Goal: Use online tool/utility: Utilize a website feature to perform a specific function

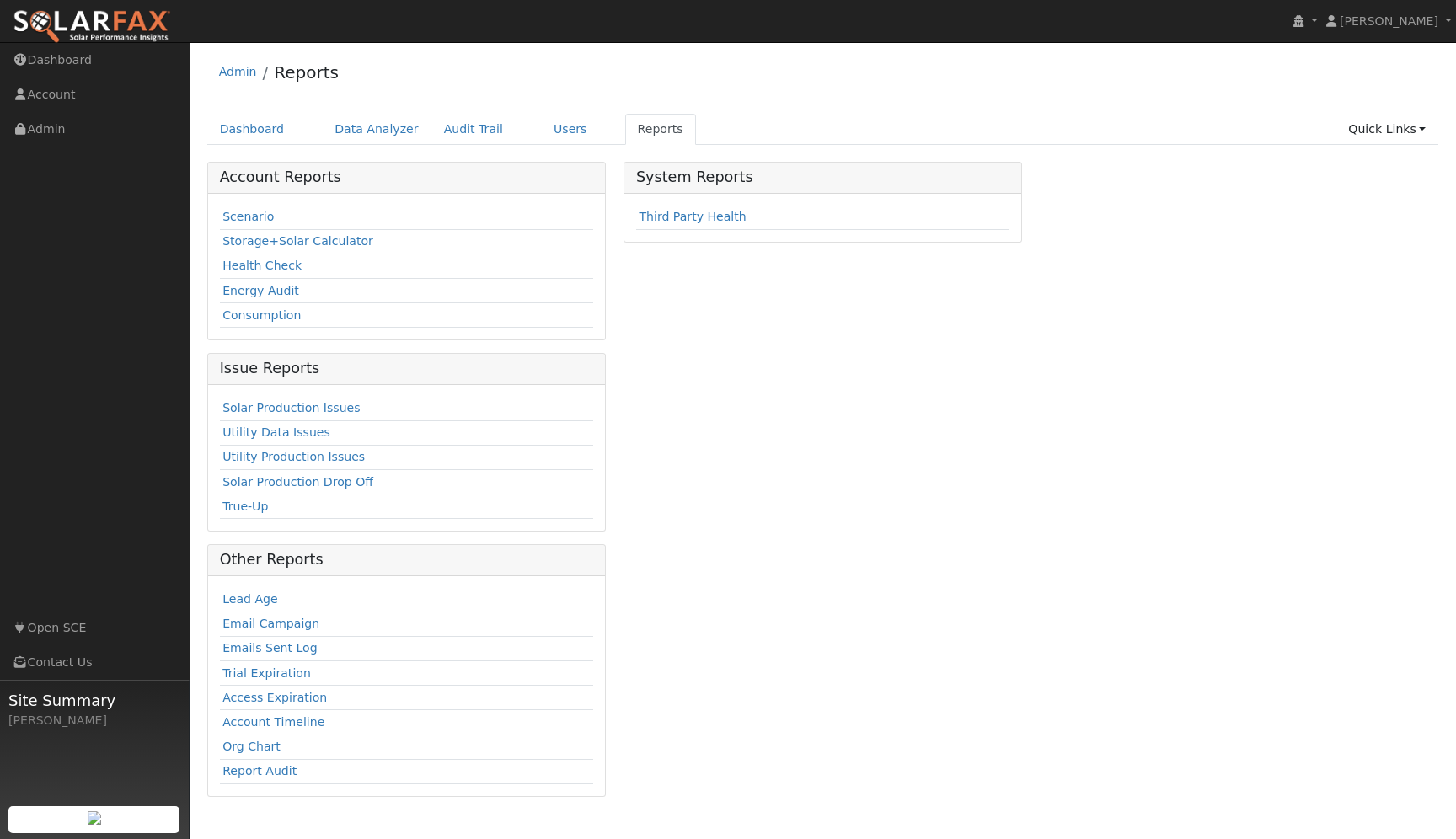
click at [330, 241] on link "Storage+Solar Calculator" at bounding box center [298, 241] width 151 height 14
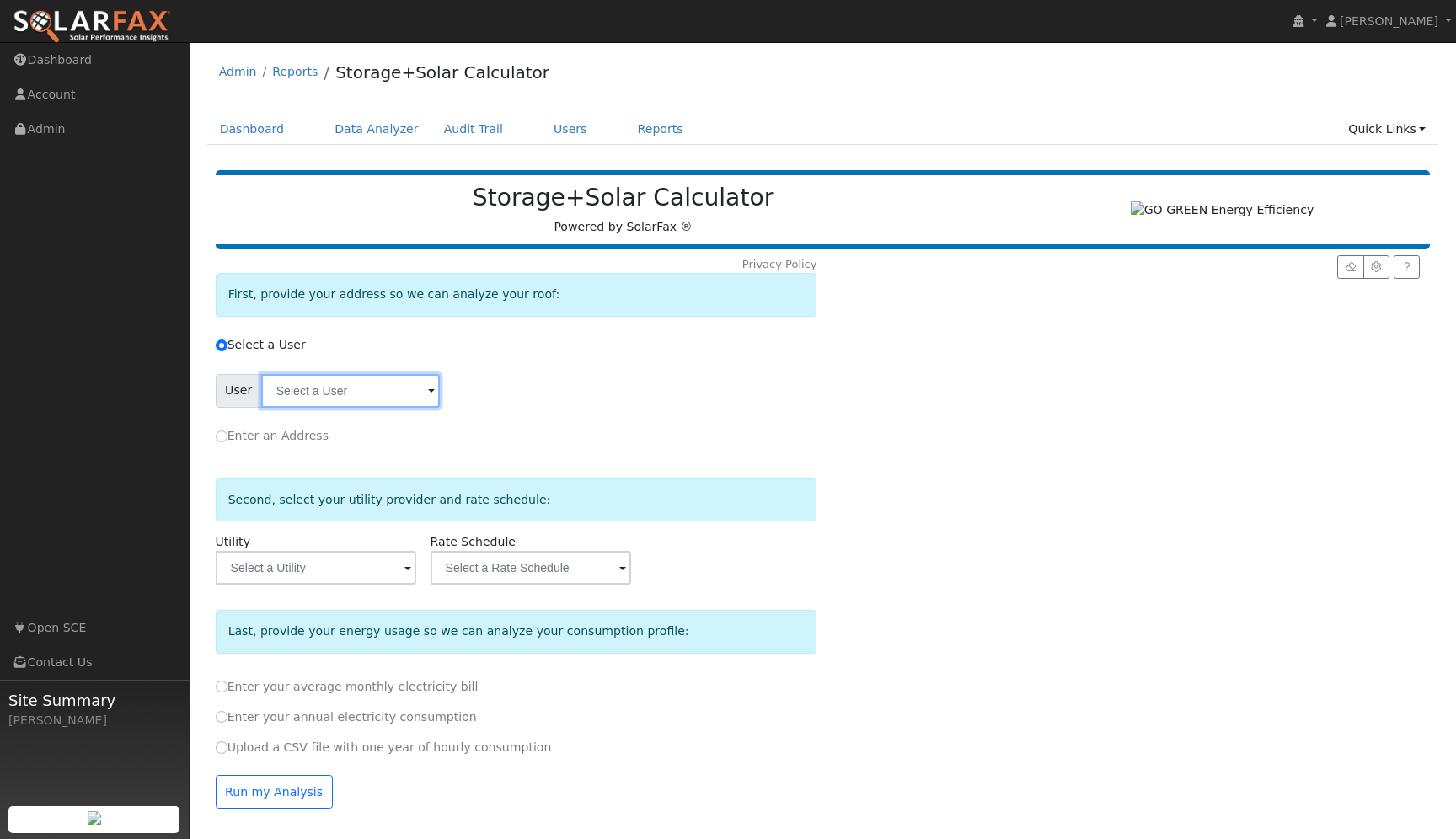
click at [392, 405] on input "text" at bounding box center [350, 391] width 179 height 34
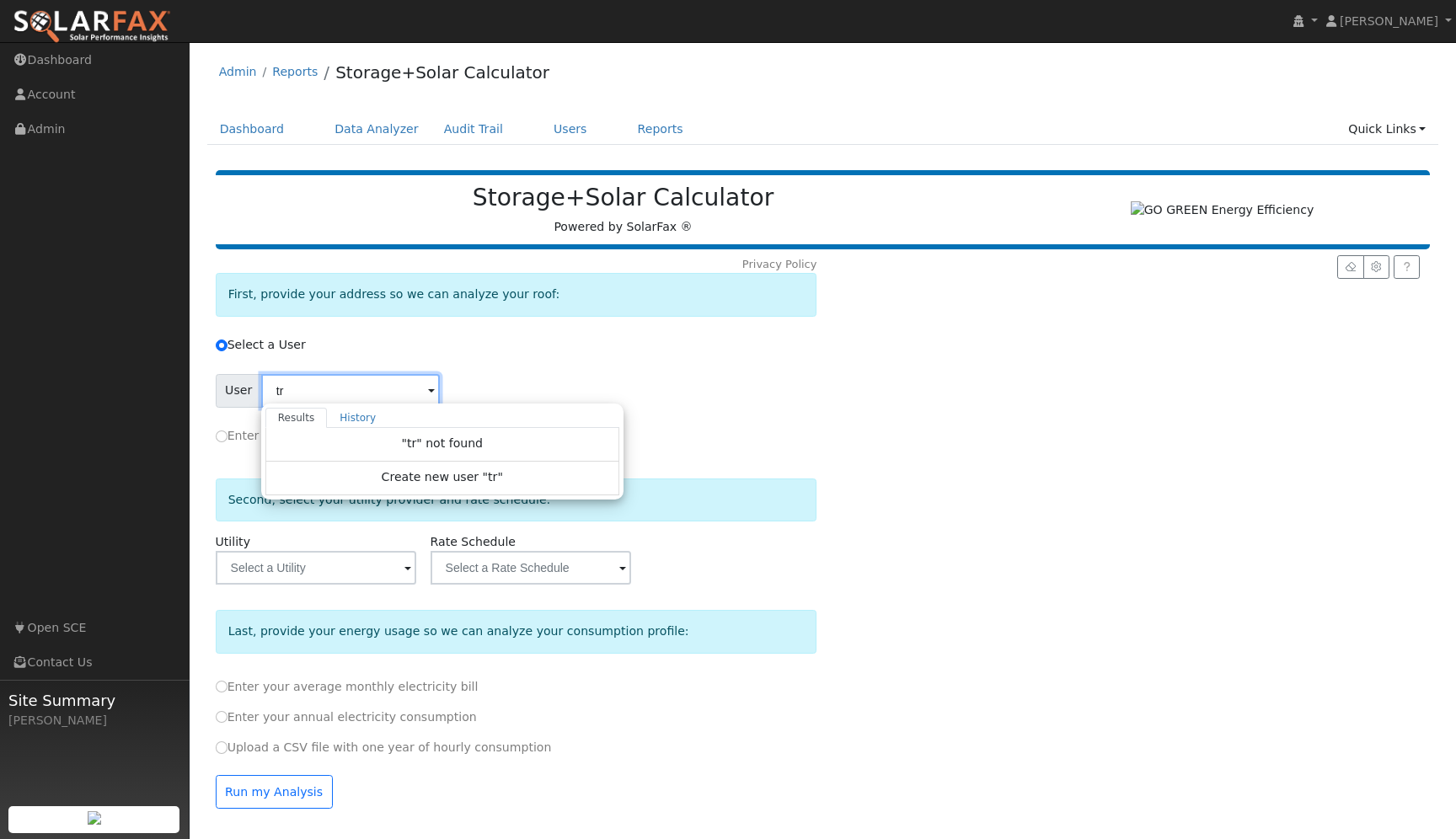
type input "t"
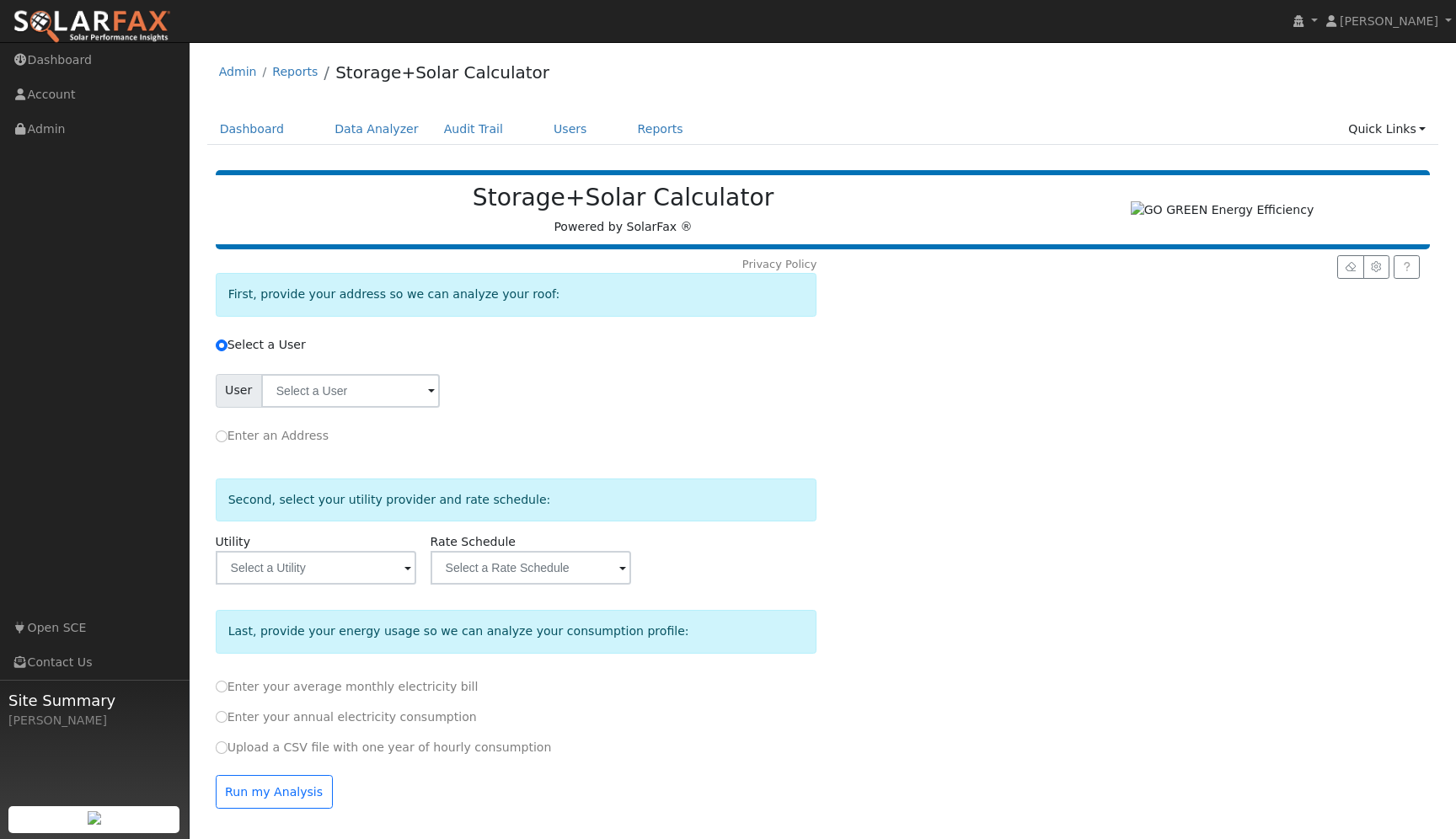
click at [428, 397] on span at bounding box center [431, 392] width 6 height 19
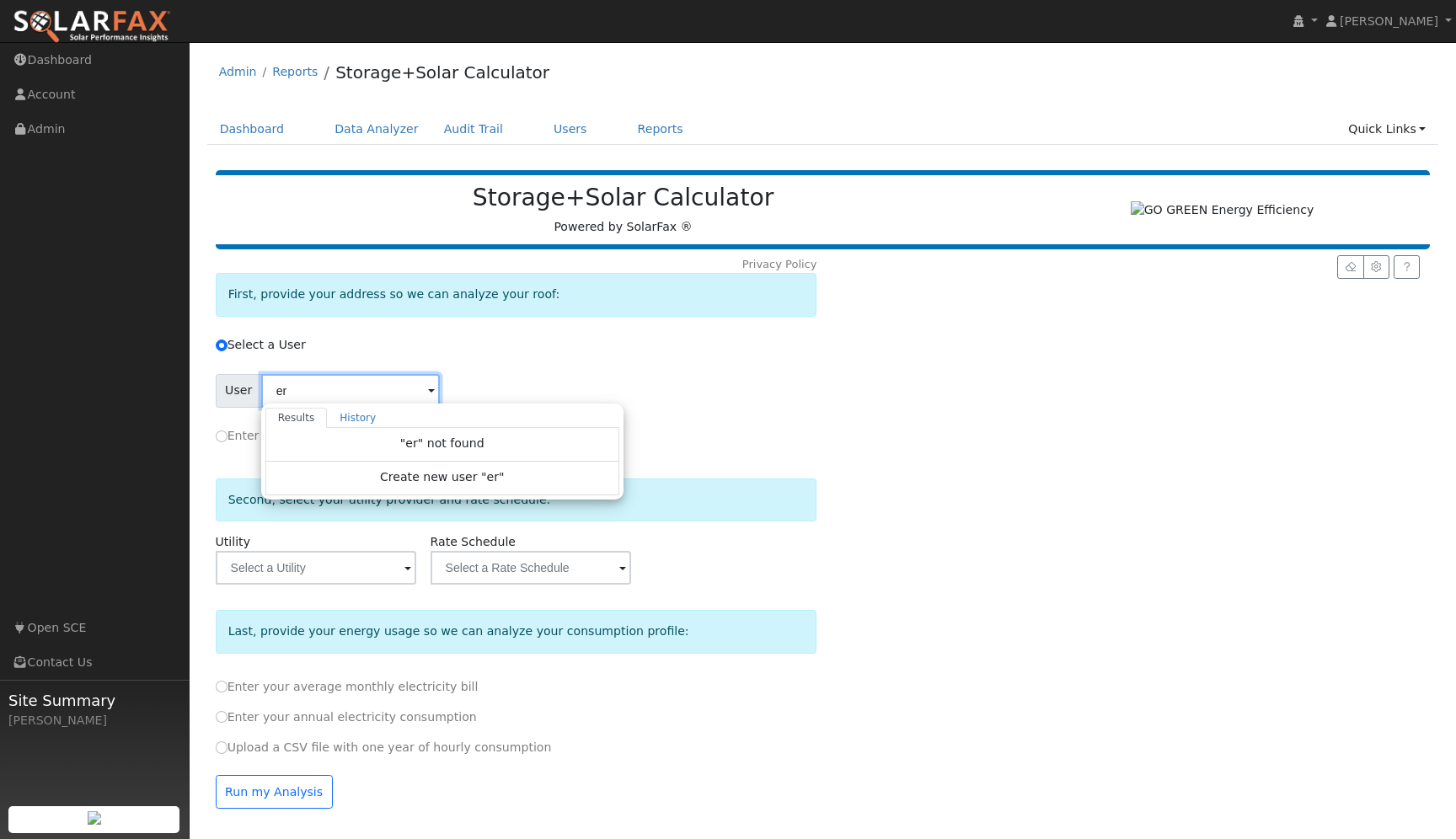
type input "e"
type input "b"
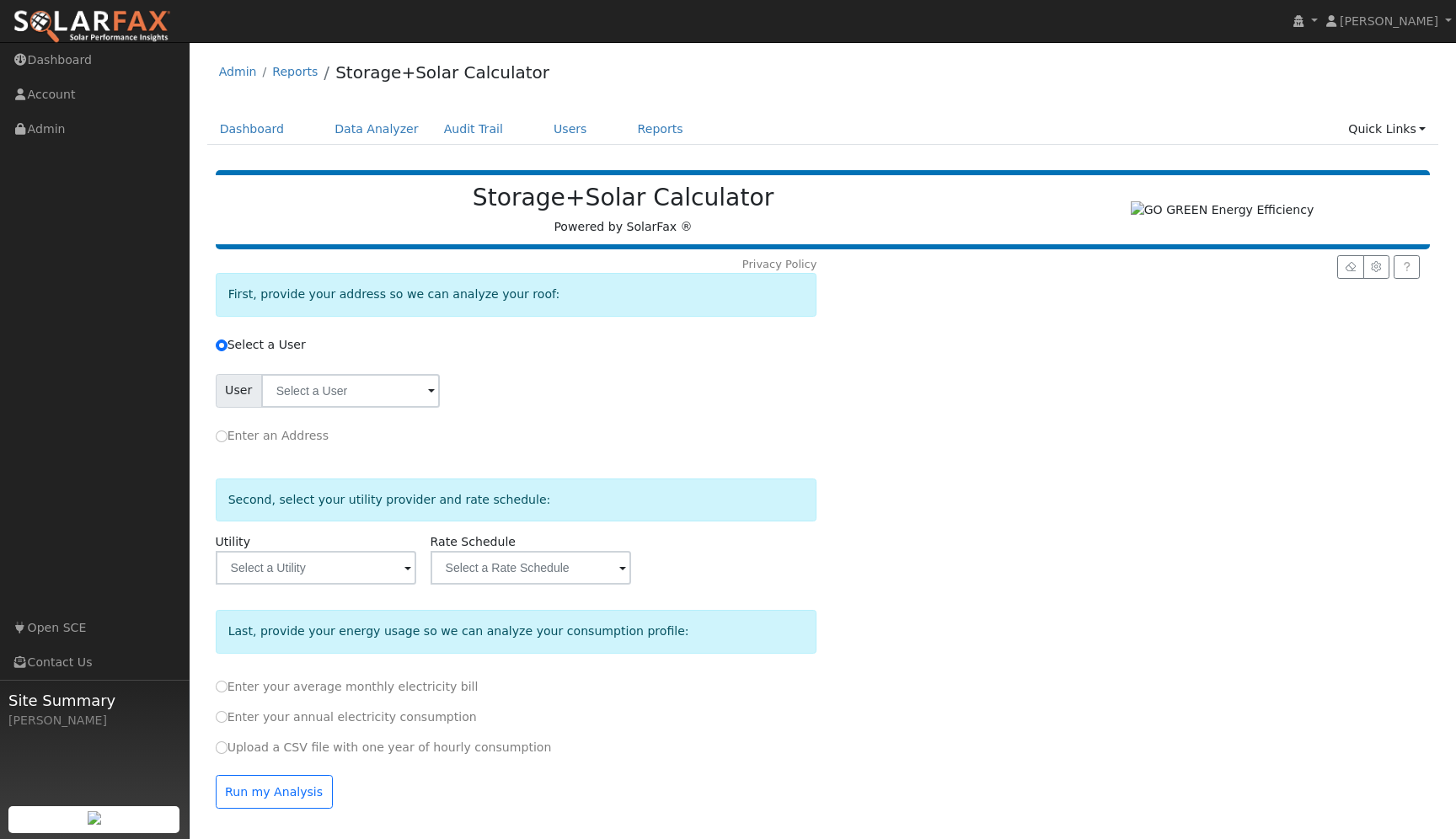
click at [491, 431] on div "Enter an Address" at bounding box center [516, 436] width 607 height 34
click at [552, 114] on link "Users" at bounding box center [570, 129] width 59 height 31
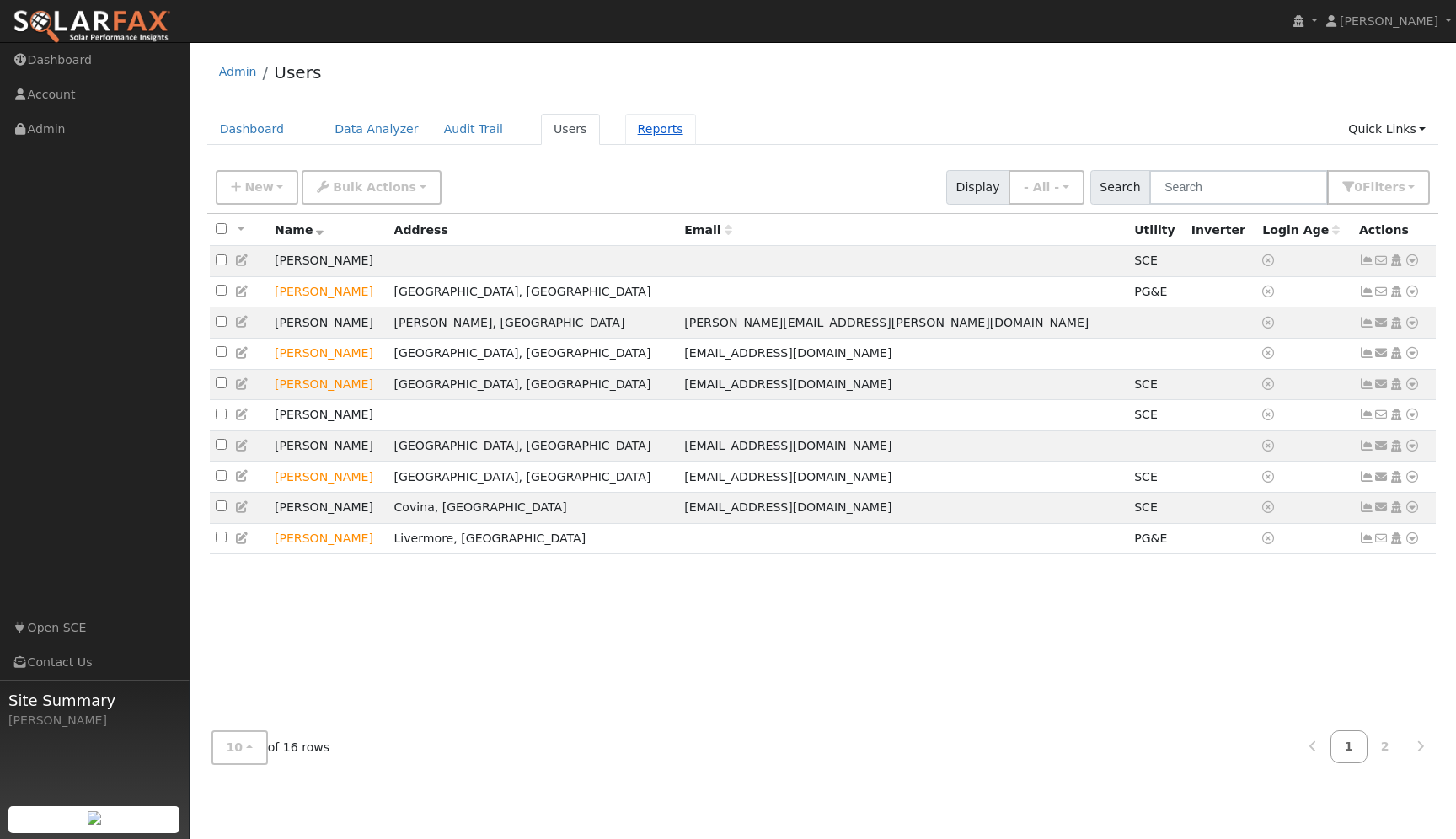
click at [633, 138] on link "Reports" at bounding box center [661, 129] width 71 height 31
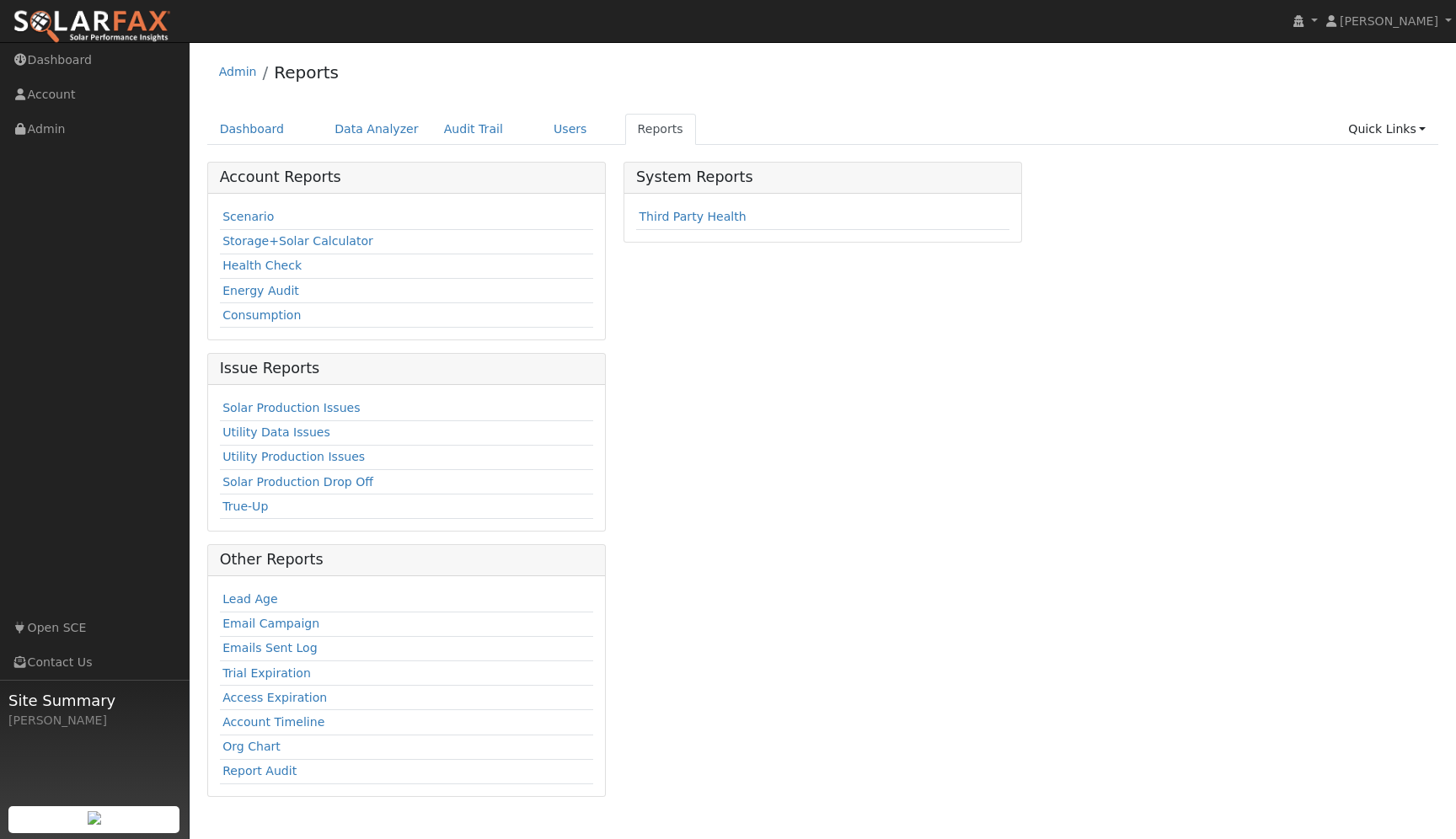
click at [322, 239] on link "Storage+Solar Calculator" at bounding box center [298, 241] width 151 height 14
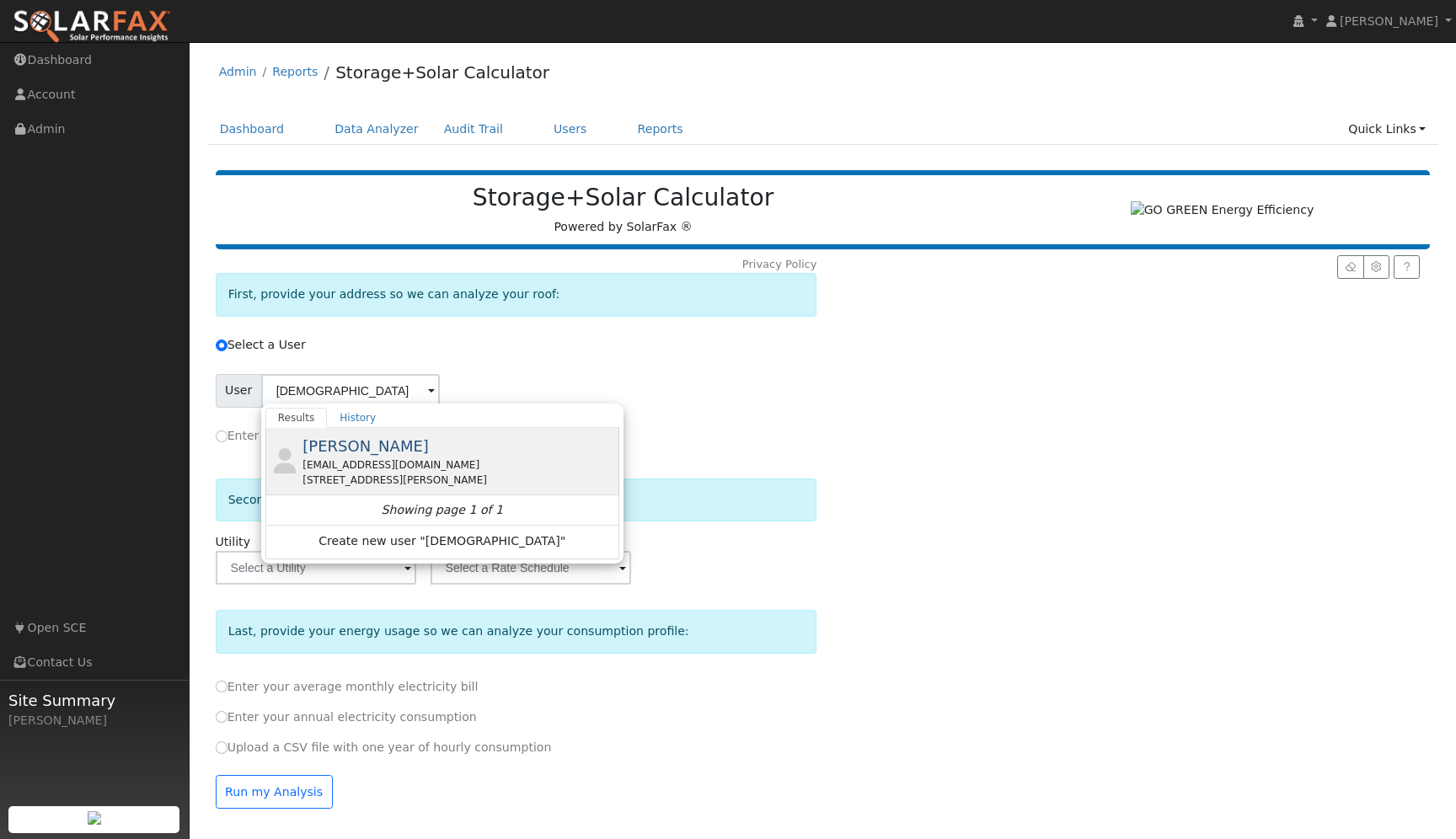
click at [370, 443] on div "Jesus Ramos pjramos2233@yahoo.com 1168 North Reeder Avenue, Covina, CA 91724" at bounding box center [459, 461] width 313 height 53
type input "Jesus Ramos"
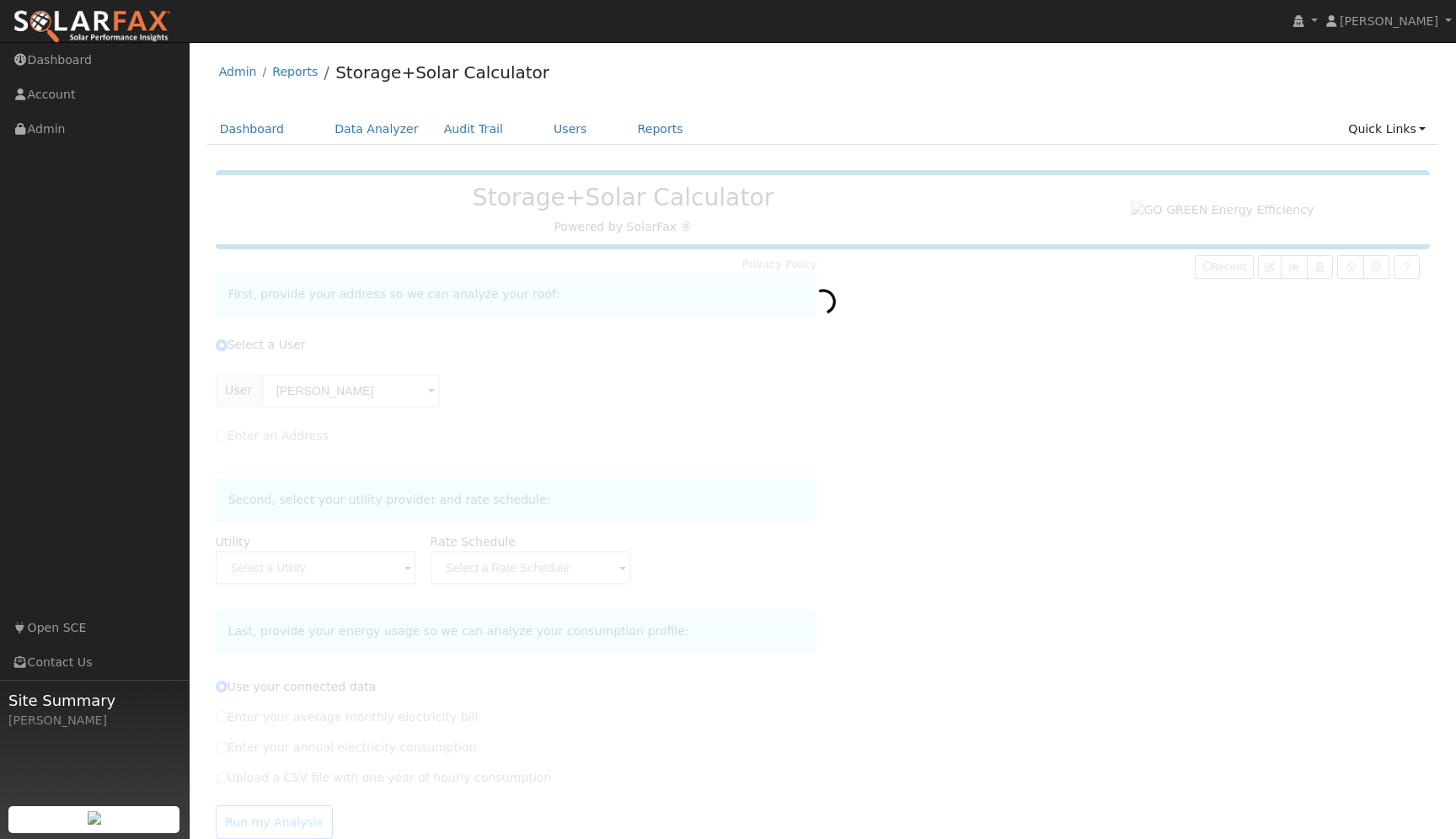
type input "Southern California Edison"
type input "TOU-D-4-9PM"
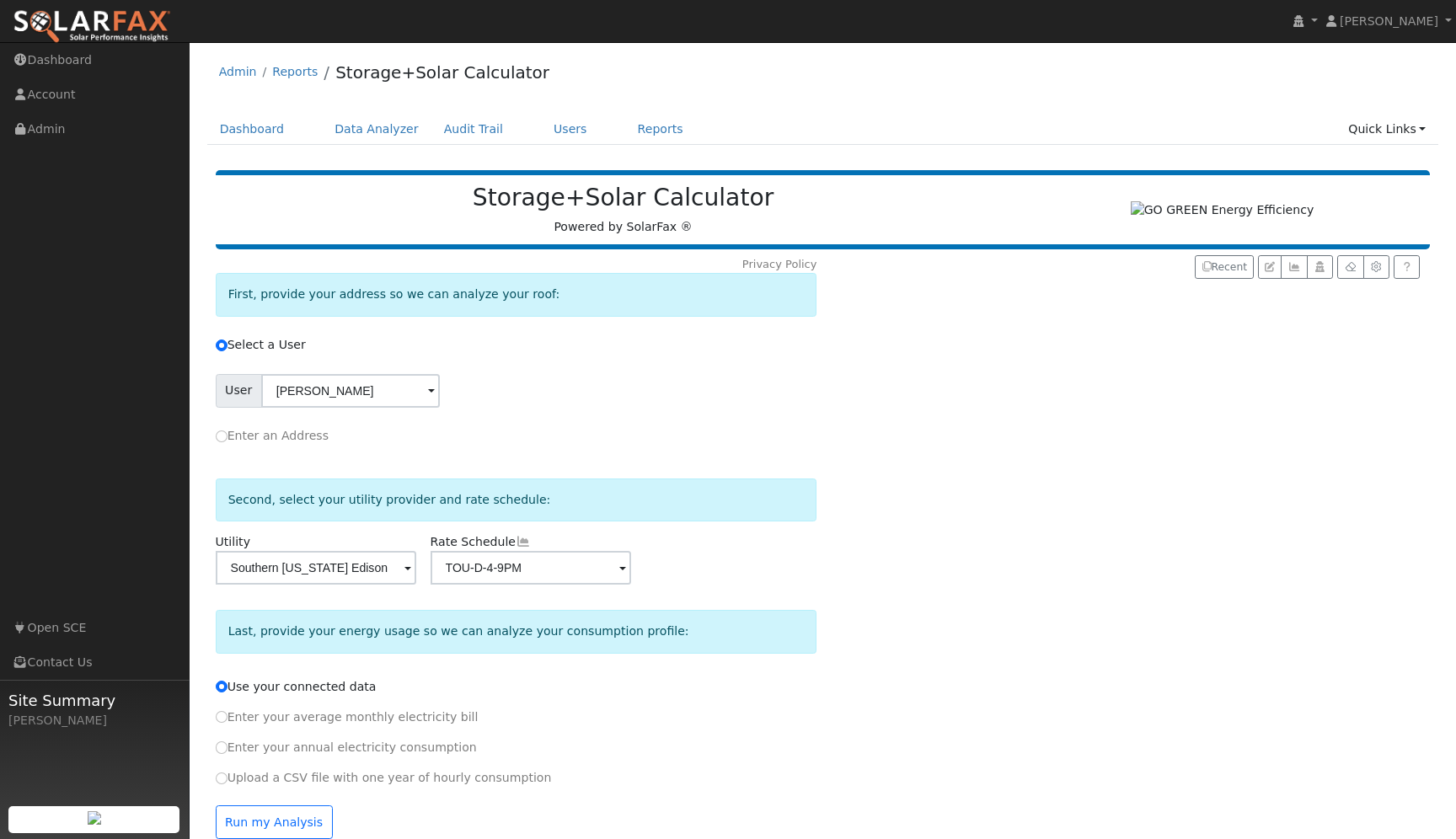
scroll to position [35, 0]
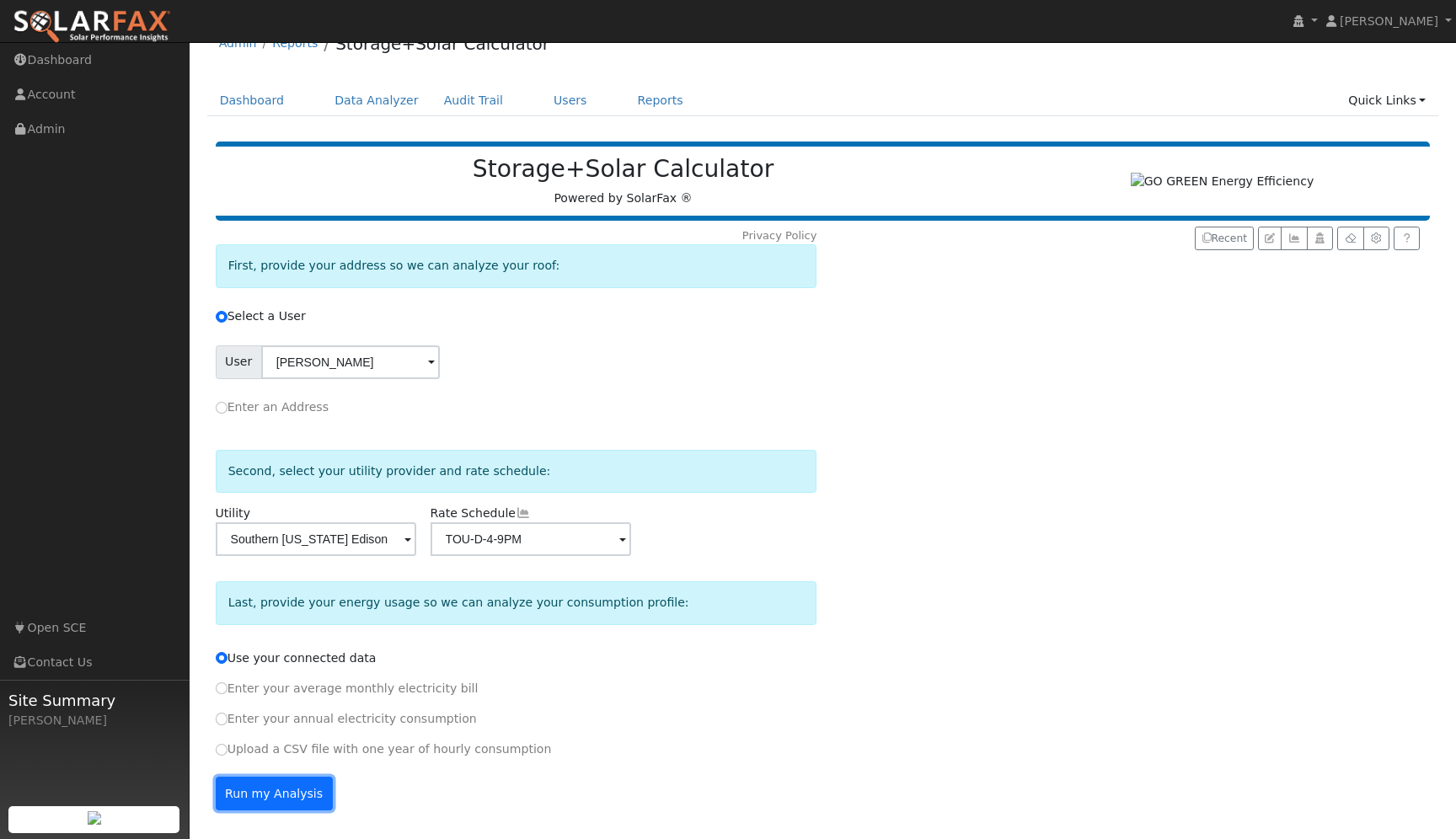
click at [290, 786] on button "Run my Analysis" at bounding box center [274, 794] width 117 height 34
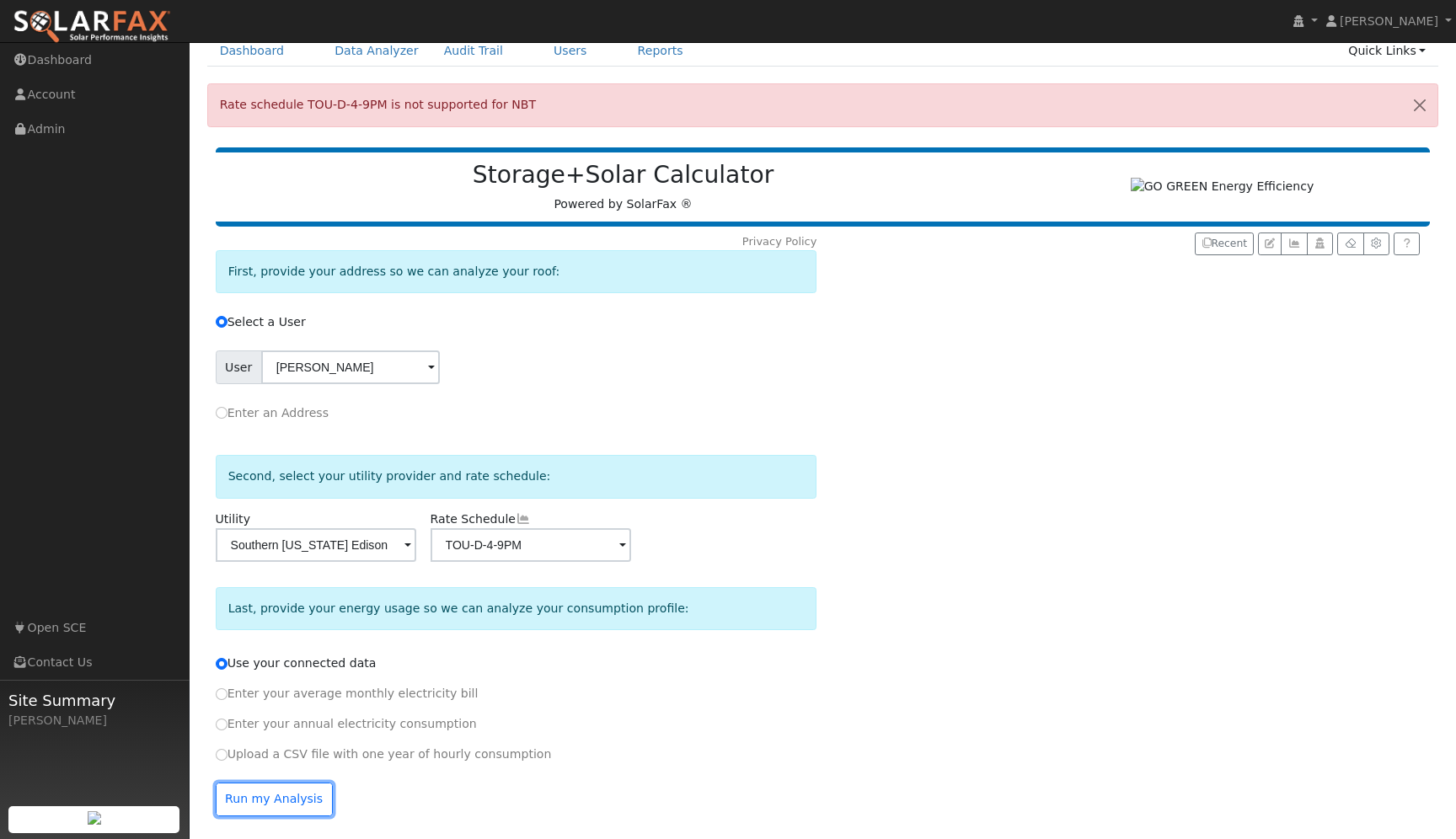
scroll to position [91, 0]
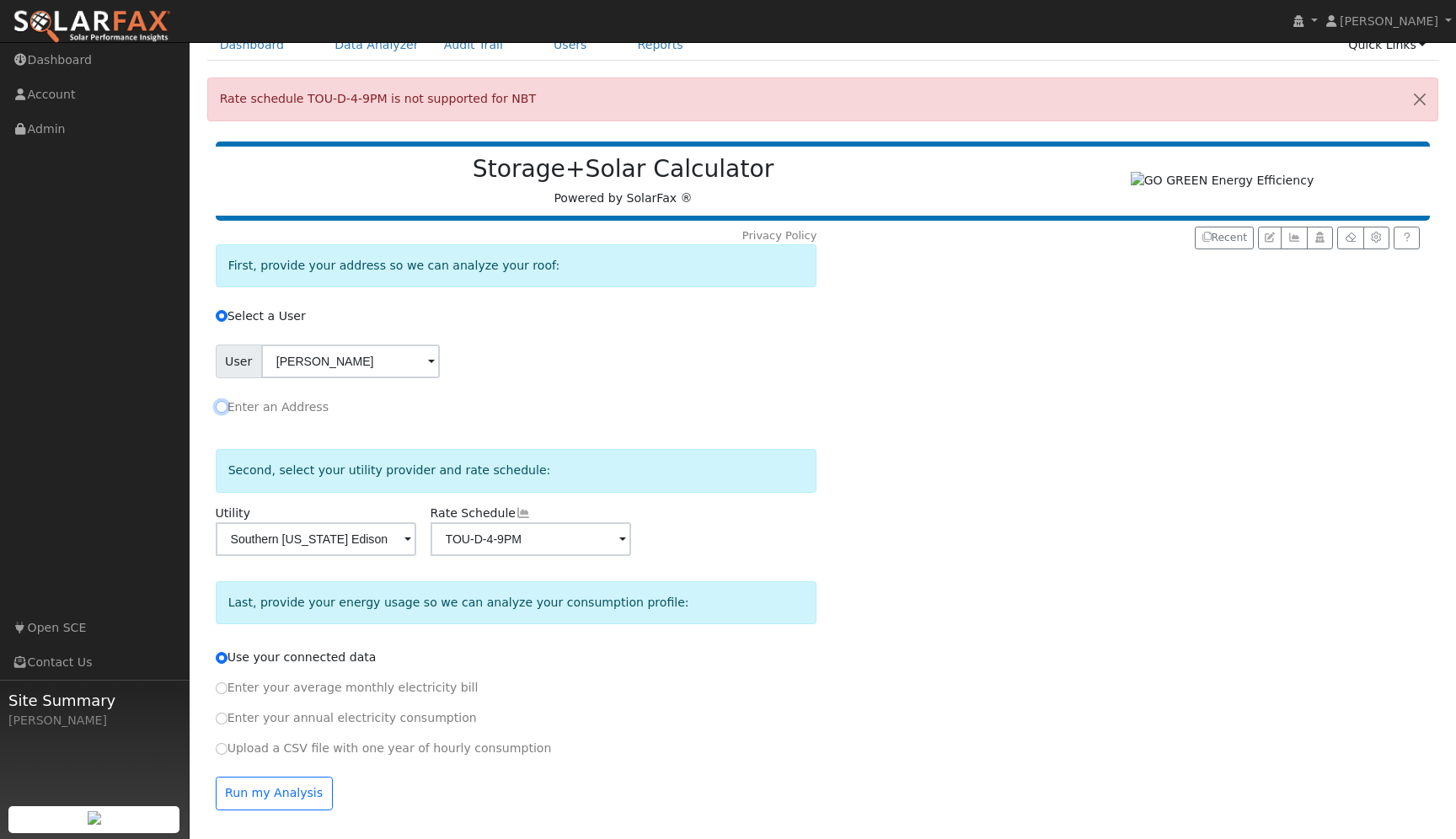
click at [225, 406] on input "Enter an Address" at bounding box center [221, 406] width 12 height 12
radio input "true"
radio input "false"
radio input "true"
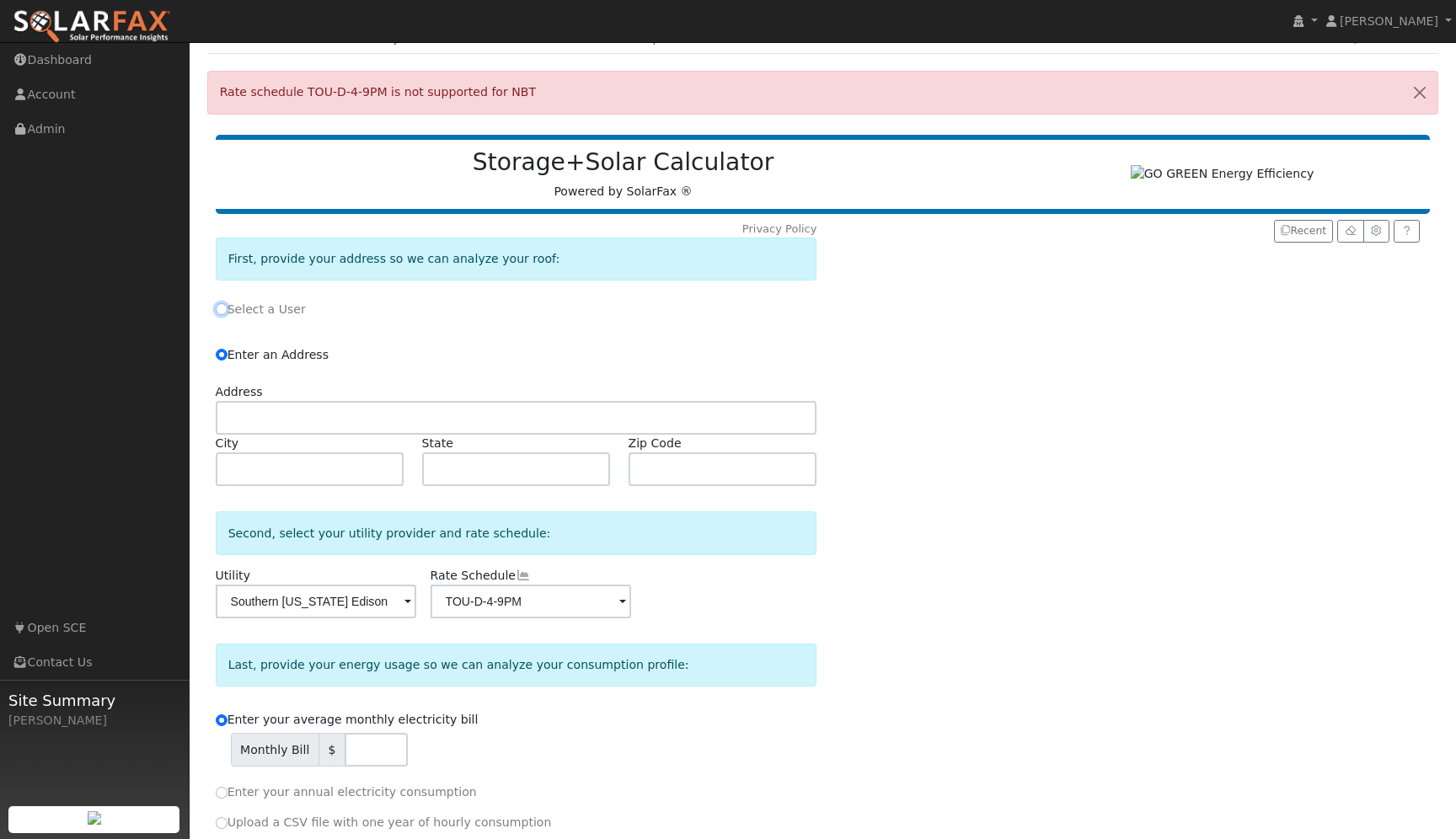
click at [222, 315] on input "Select a User" at bounding box center [221, 309] width 12 height 12
radio input "true"
radio input "false"
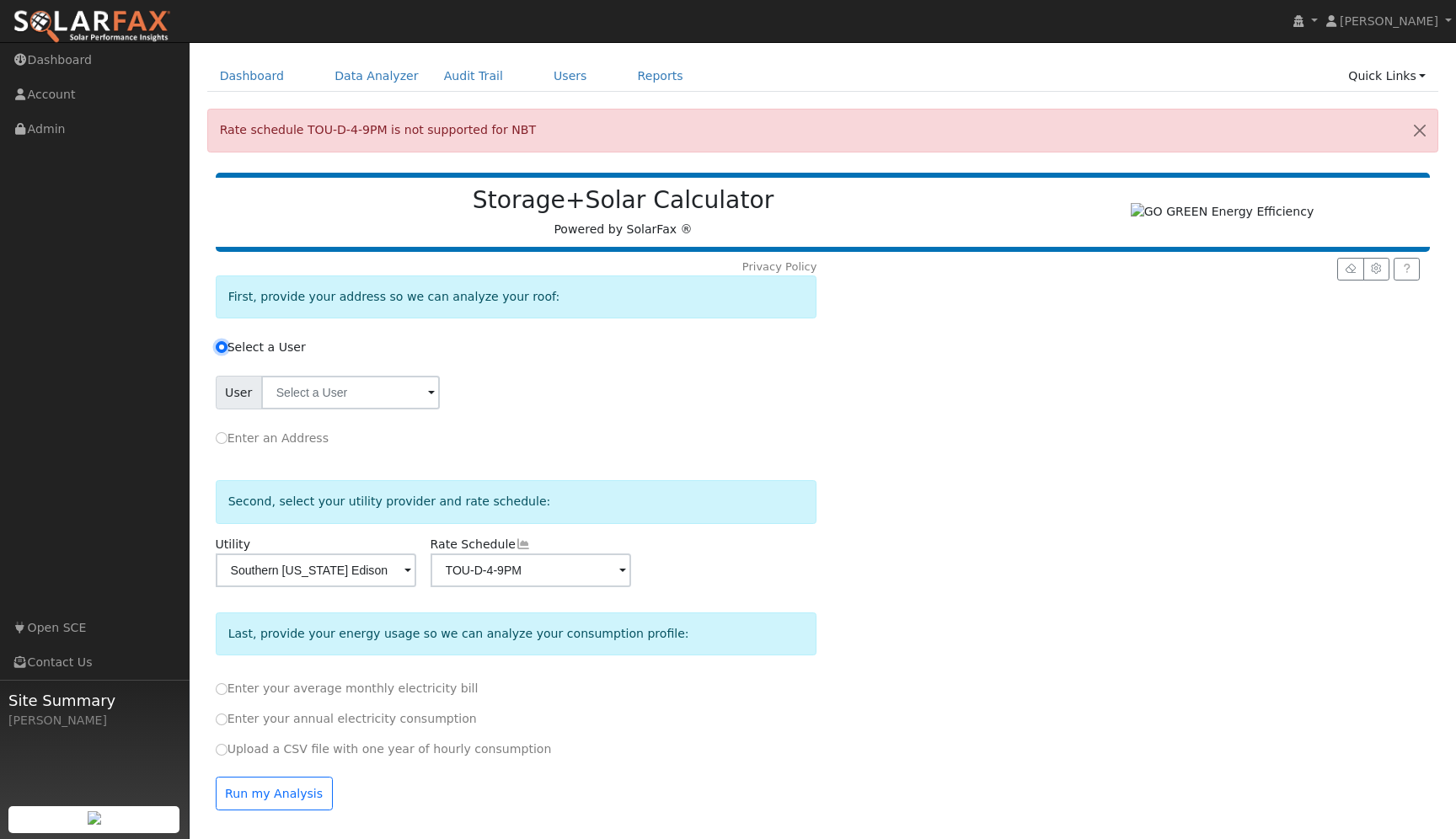
scroll to position [60, 0]
click at [269, 61] on link "Dashboard" at bounding box center [252, 76] width 90 height 31
